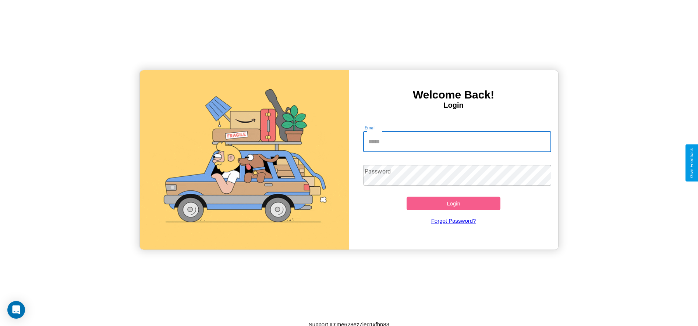
click at [457, 142] on input "Email" at bounding box center [457, 142] width 188 height 21
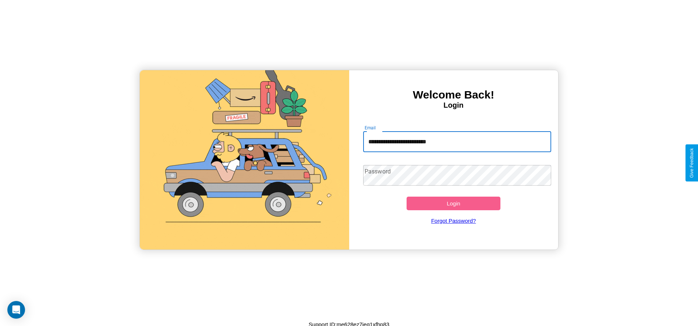
type input "**********"
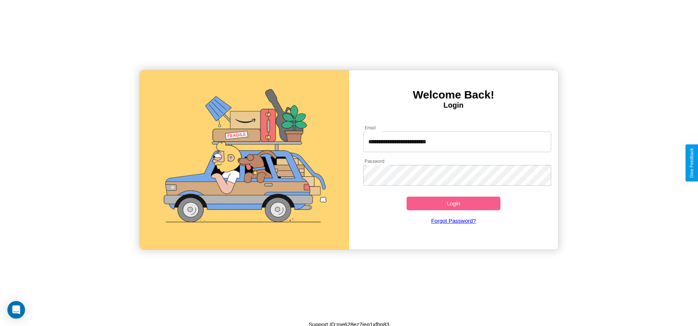
click at [453, 203] on button "Login" at bounding box center [453, 204] width 94 height 14
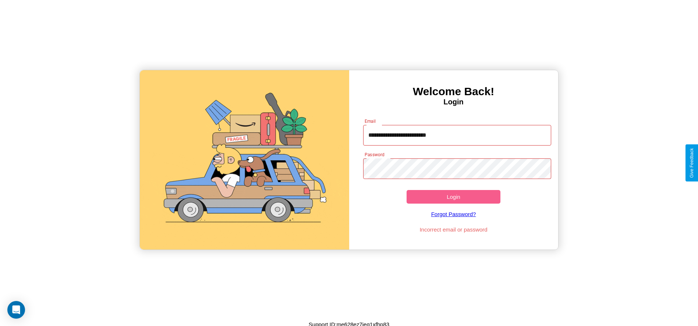
click at [453, 197] on button "Login" at bounding box center [453, 197] width 94 height 14
